Goal: Navigation & Orientation: Go to known website

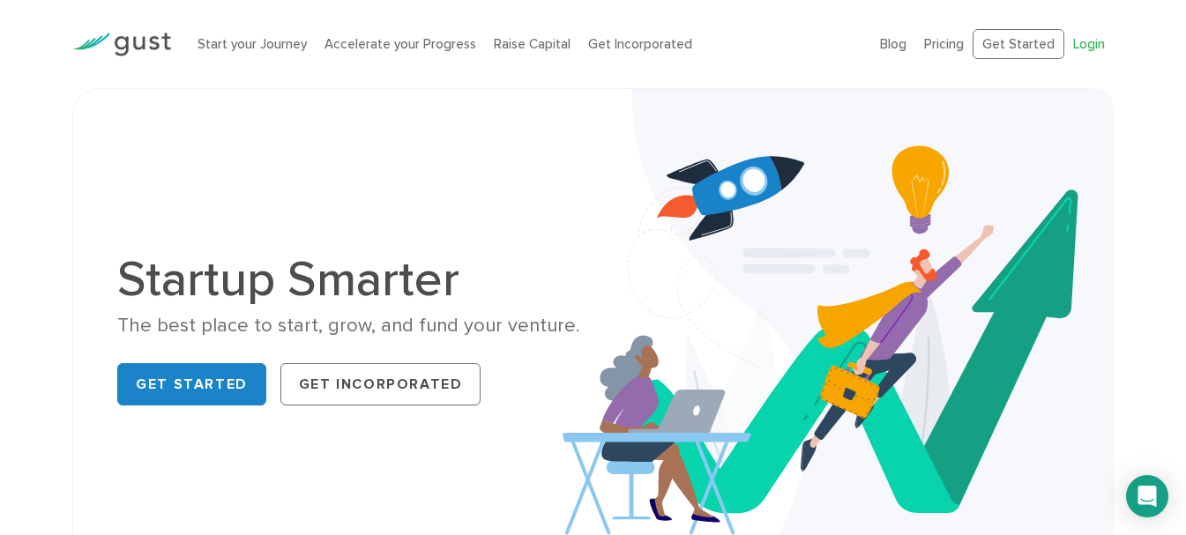
click at [1082, 49] on link "Login" at bounding box center [1089, 44] width 32 height 16
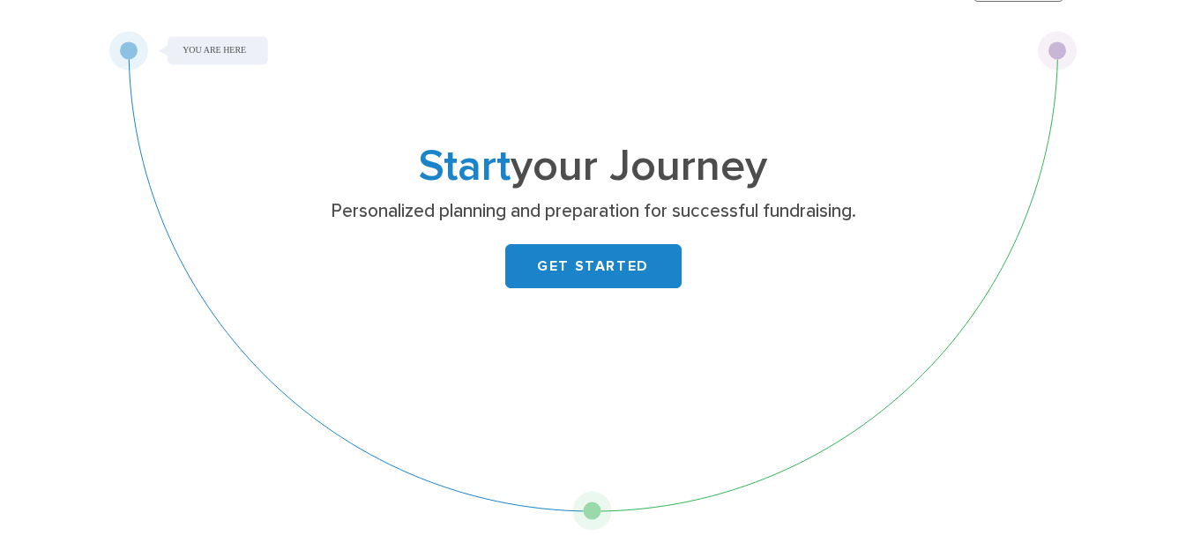
scroll to position [88, 0]
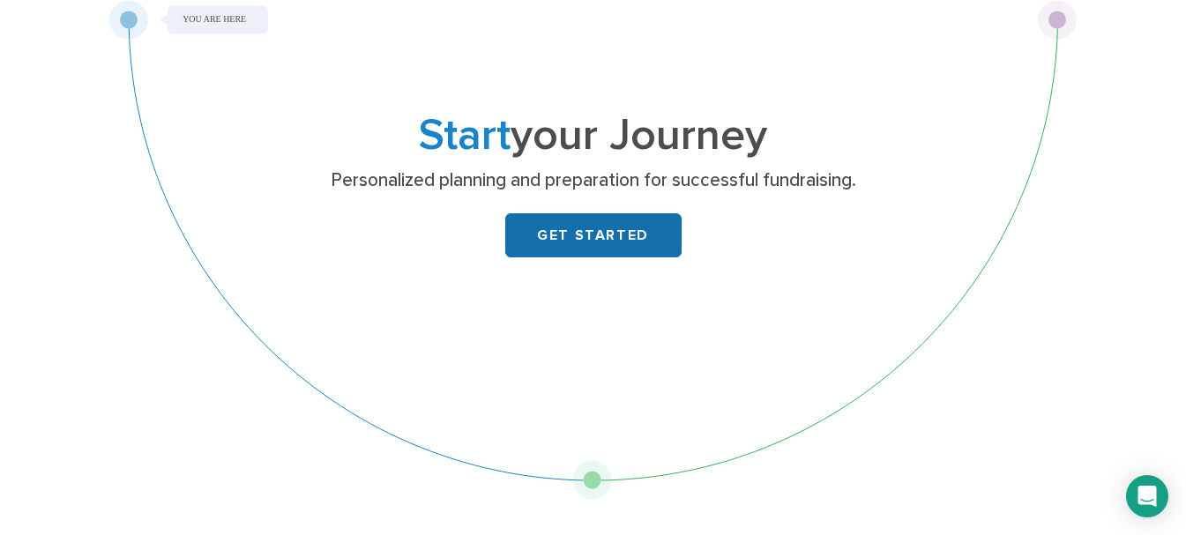
click at [561, 251] on link "GET STARTED" at bounding box center [593, 235] width 176 height 44
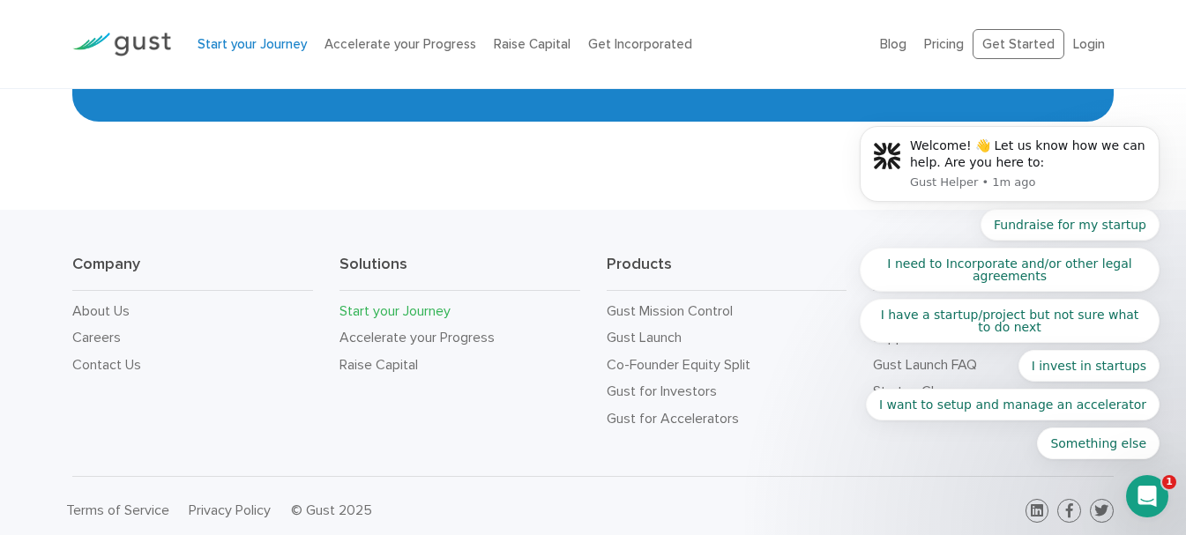
scroll to position [3366, 0]
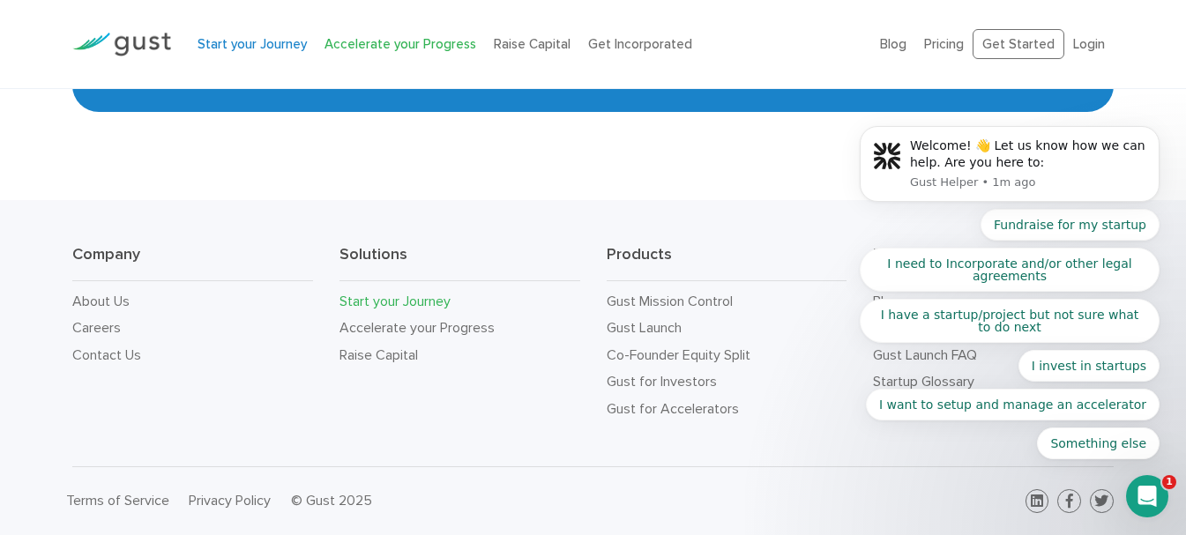
click at [444, 44] on link "Accelerate your Progress" at bounding box center [401, 44] width 152 height 16
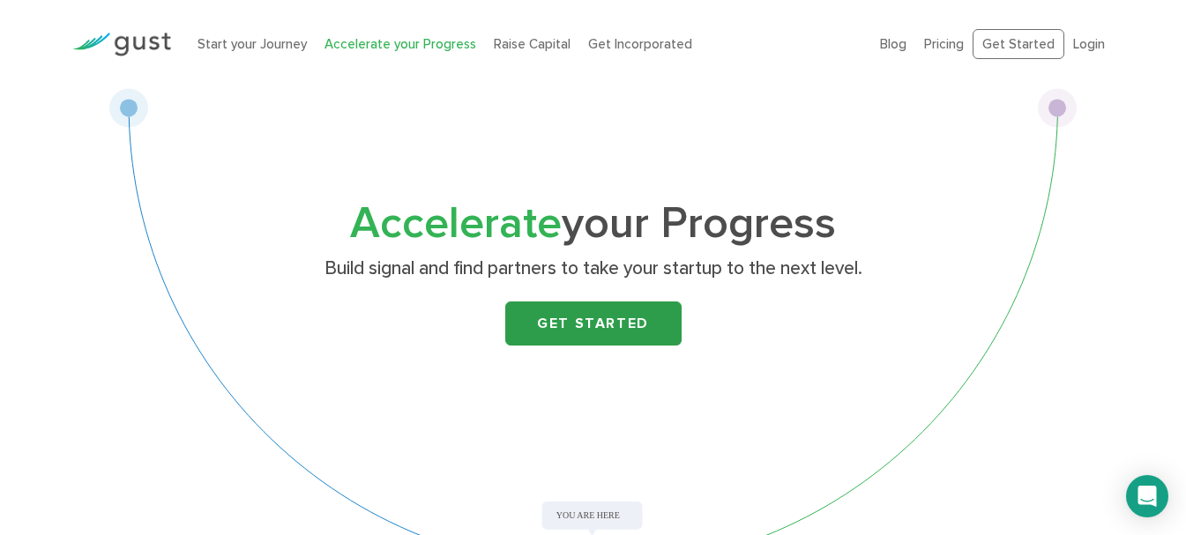
click at [631, 323] on link "Get Started" at bounding box center [593, 324] width 176 height 44
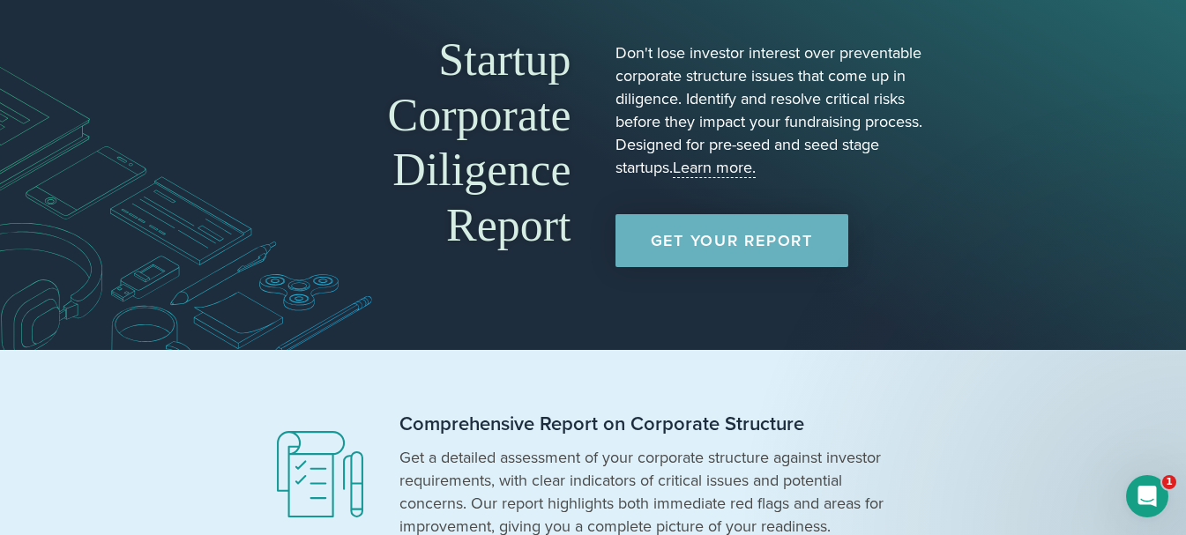
click at [728, 236] on link "Get Your Report" at bounding box center [732, 240] width 233 height 53
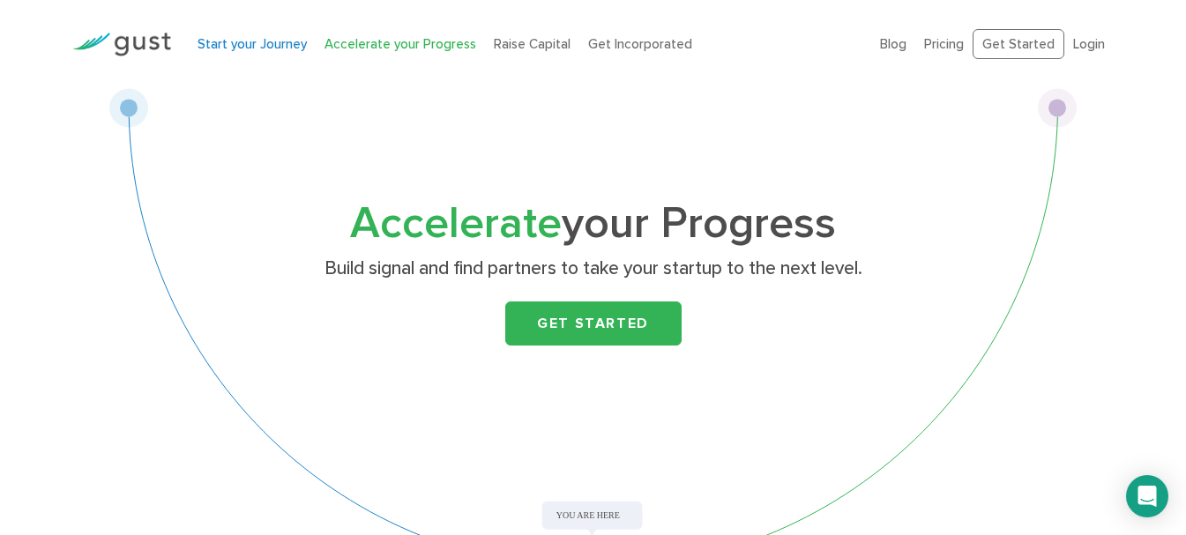
click at [281, 49] on link "Start your Journey" at bounding box center [252, 44] width 109 height 16
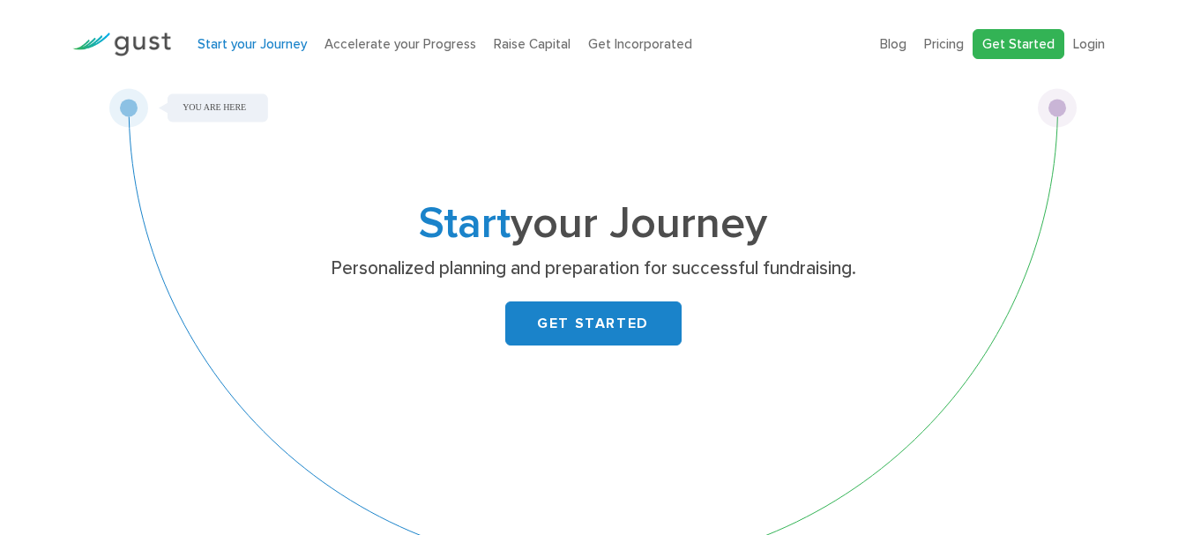
click at [1058, 44] on link "Get Started" at bounding box center [1019, 44] width 92 height 31
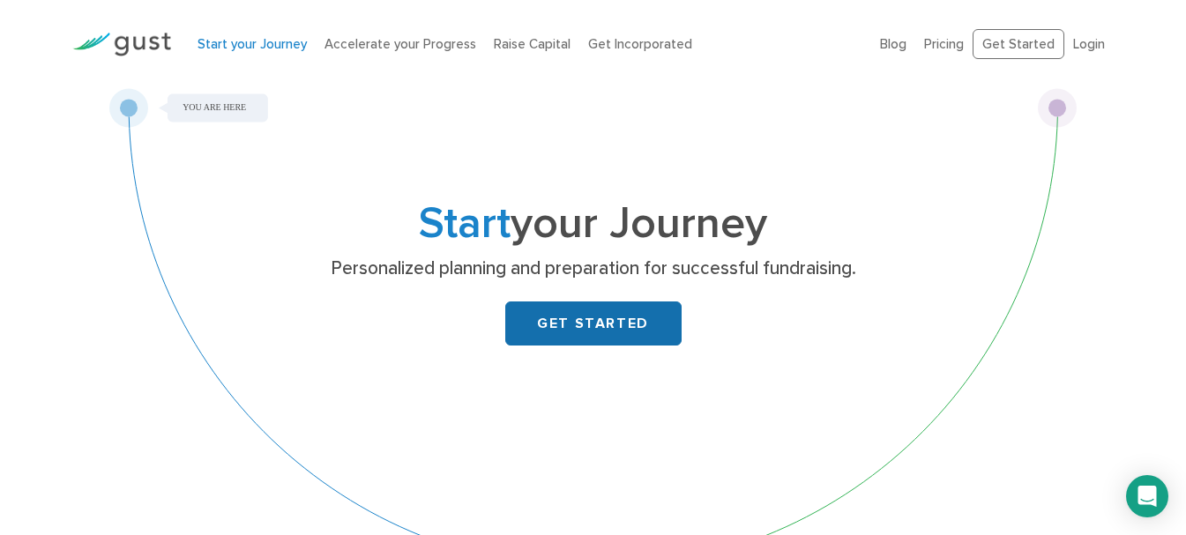
click at [632, 340] on link "GET STARTED" at bounding box center [593, 324] width 176 height 44
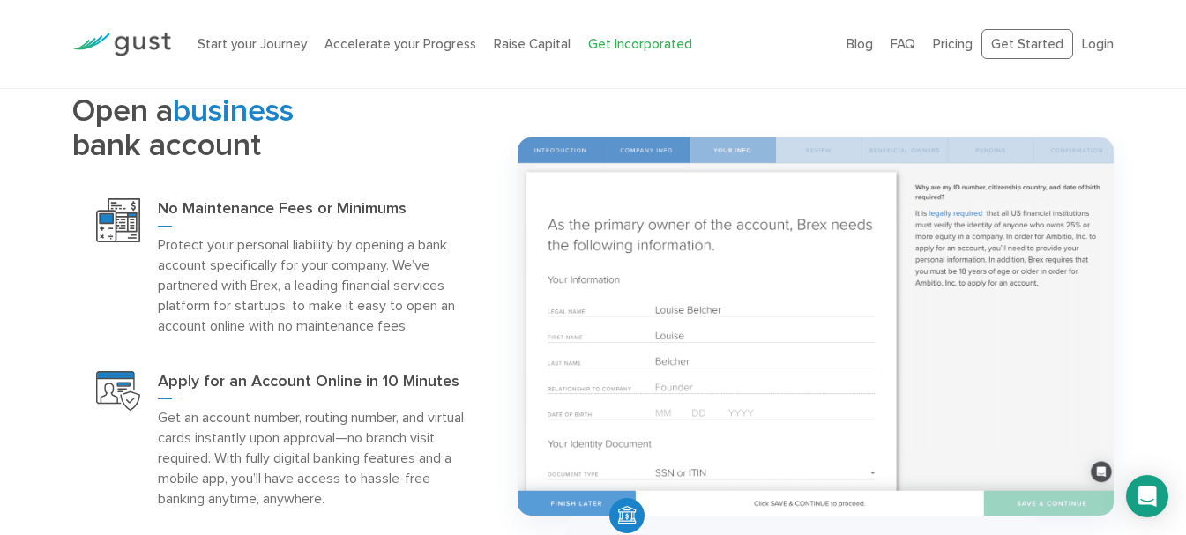
scroll to position [2071, 0]
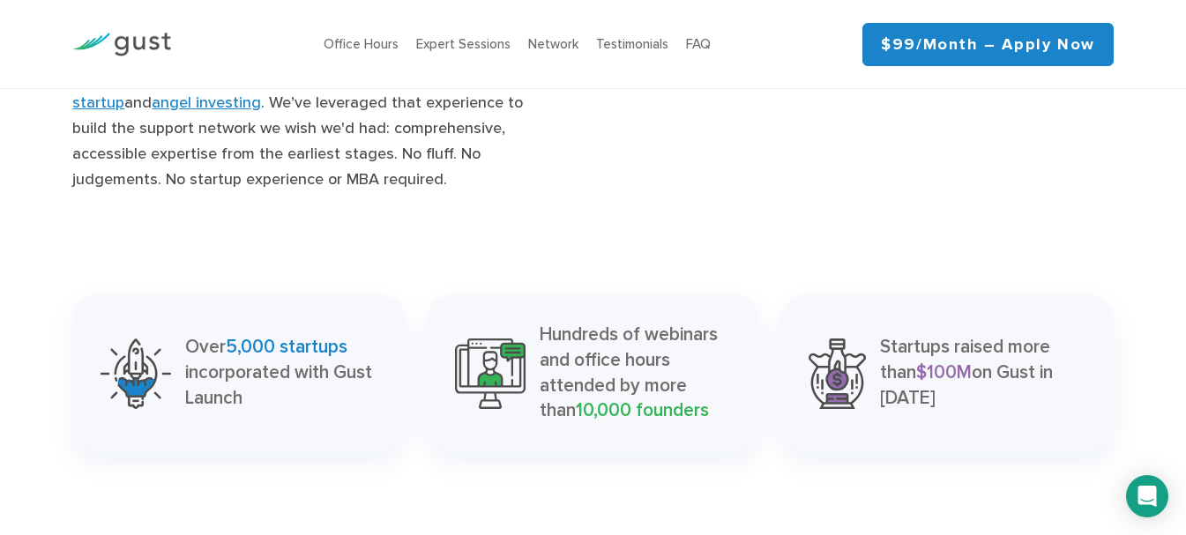
scroll to position [1991, 0]
